Goal: Find specific page/section: Find specific page/section

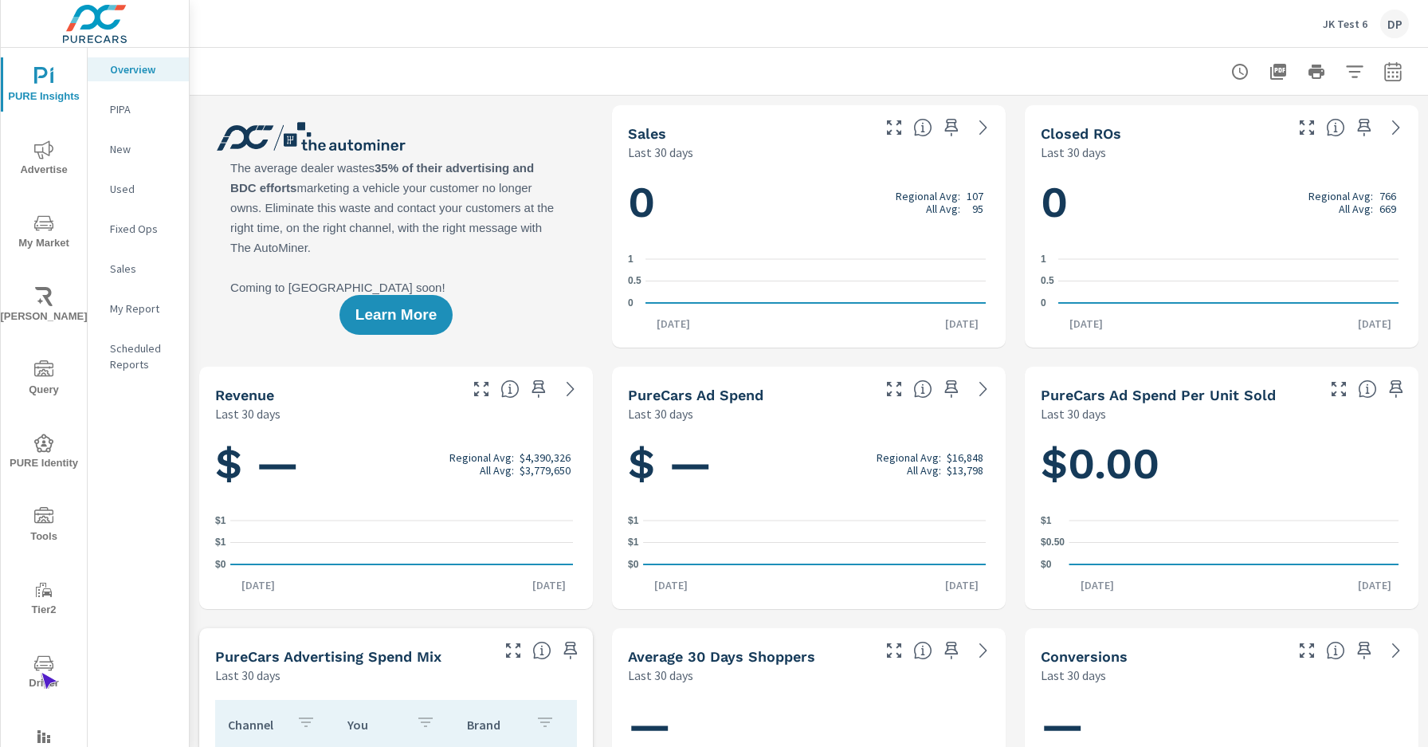
click at [41, 673] on span "Driver" at bounding box center [44, 673] width 77 height 39
